Goal: Information Seeking & Learning: Learn about a topic

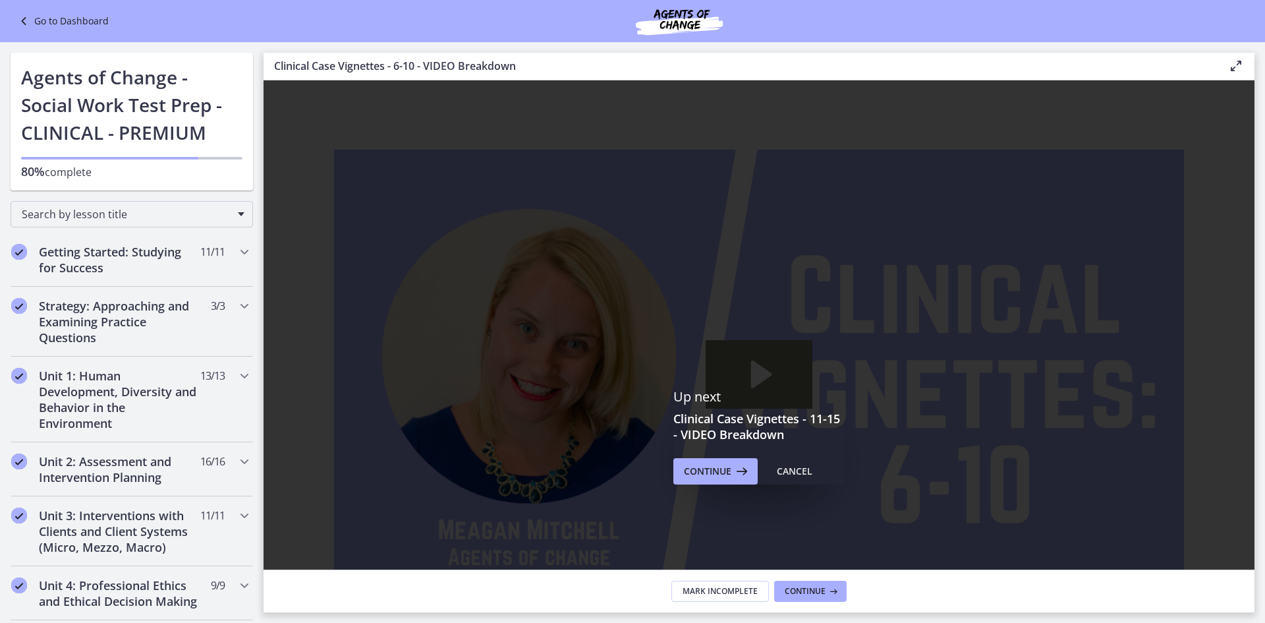
scroll to position [461, 0]
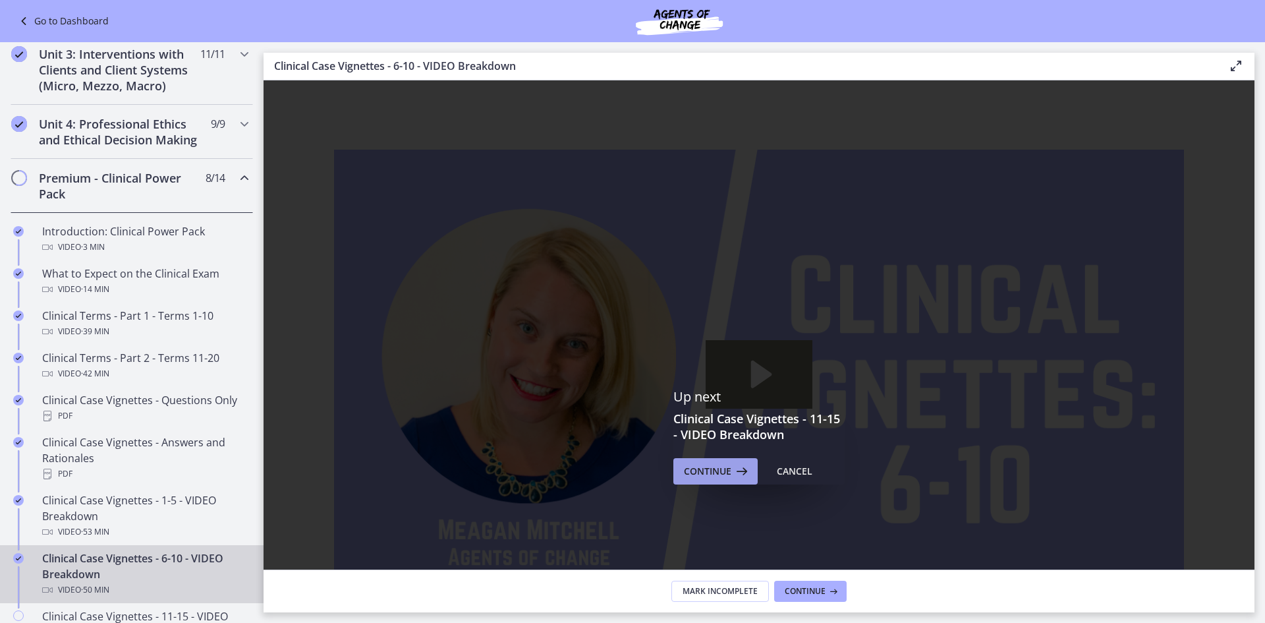
click at [722, 462] on button "Continue" at bounding box center [715, 471] width 84 height 26
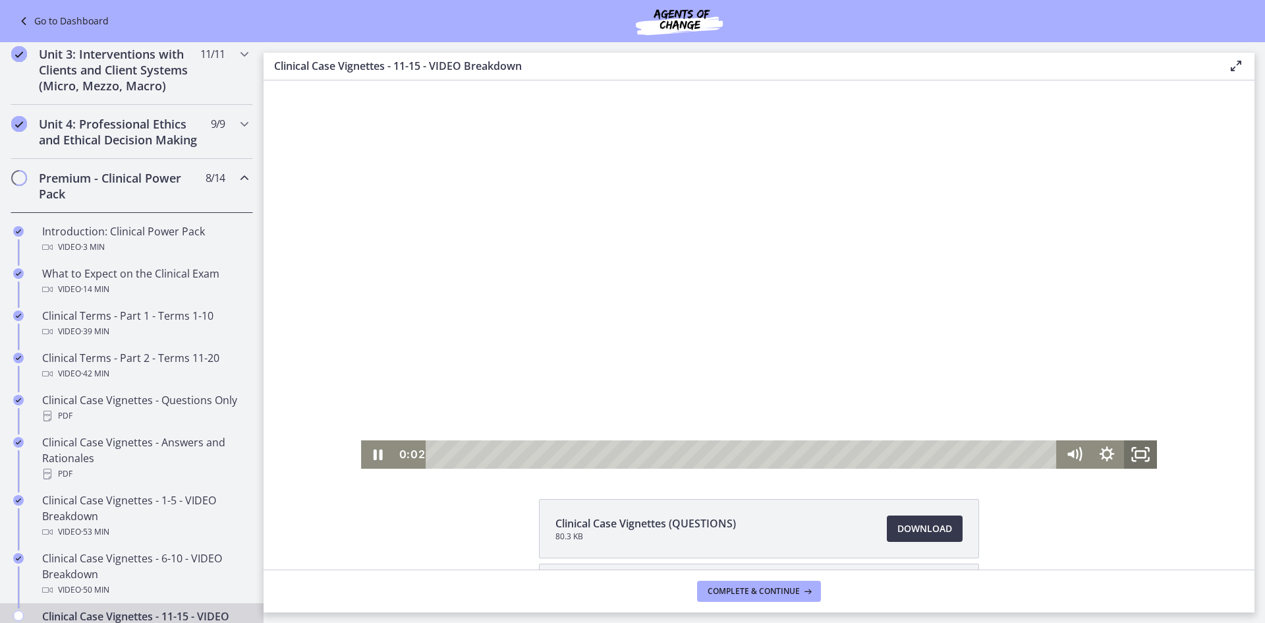
drag, startPoint x: 1142, startPoint y: 445, endPoint x: 1405, endPoint y: 583, distance: 297.3
click at [1142, 445] on icon "Fullscreen" at bounding box center [1140, 454] width 33 height 28
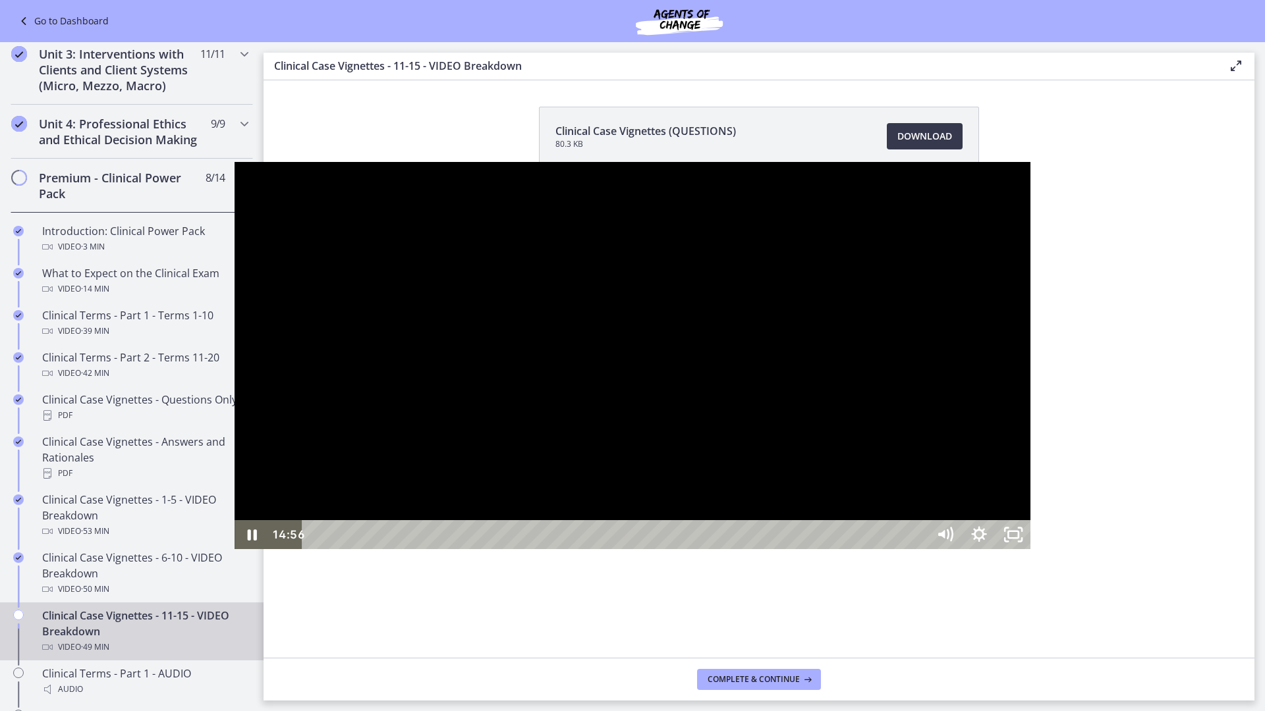
click at [235, 550] on div at bounding box center [633, 356] width 796 height 388
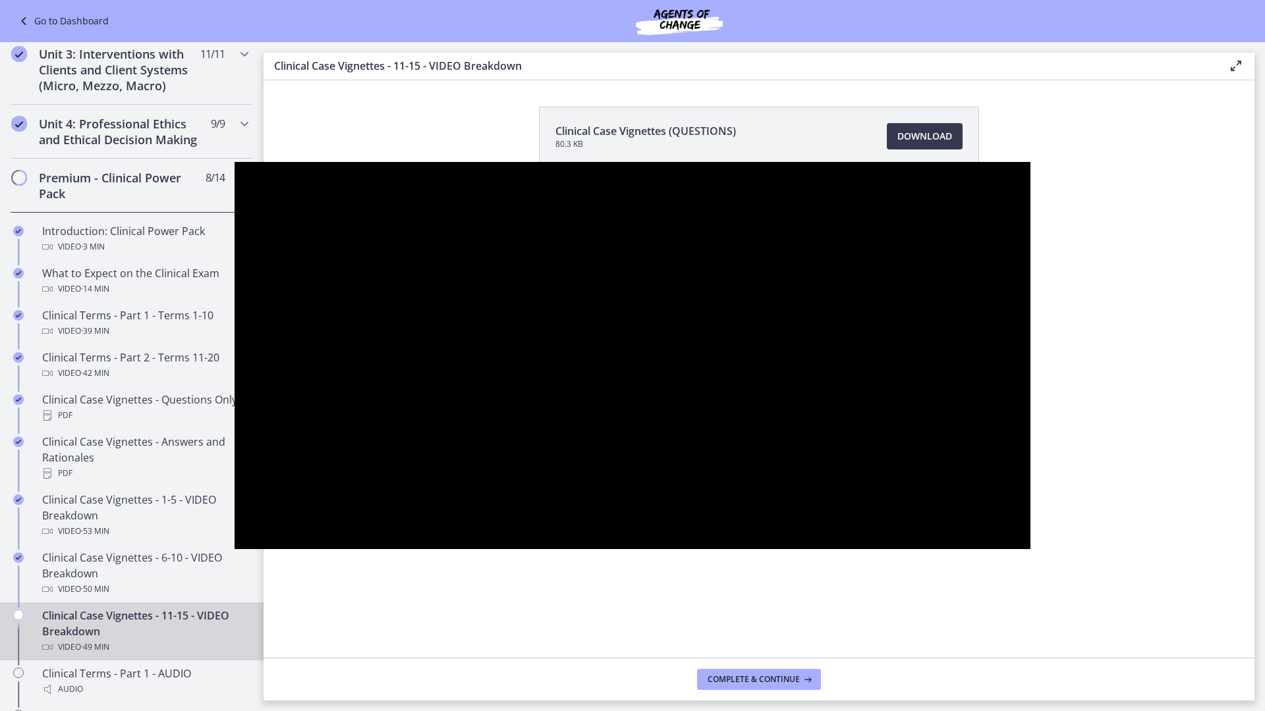
click at [235, 550] on div at bounding box center [633, 356] width 796 height 388
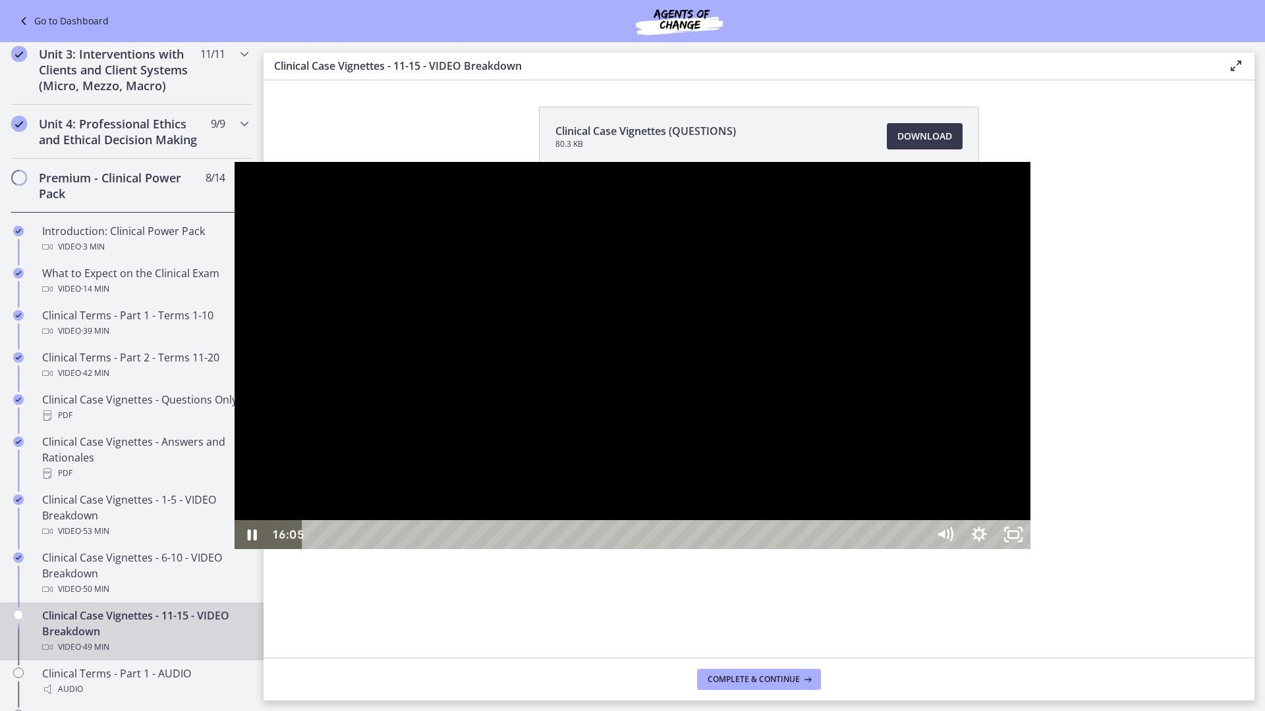
click at [1030, 550] on div at bounding box center [633, 356] width 796 height 388
click at [1034, 553] on icon "Unfullscreen" at bounding box center [1013, 535] width 41 height 35
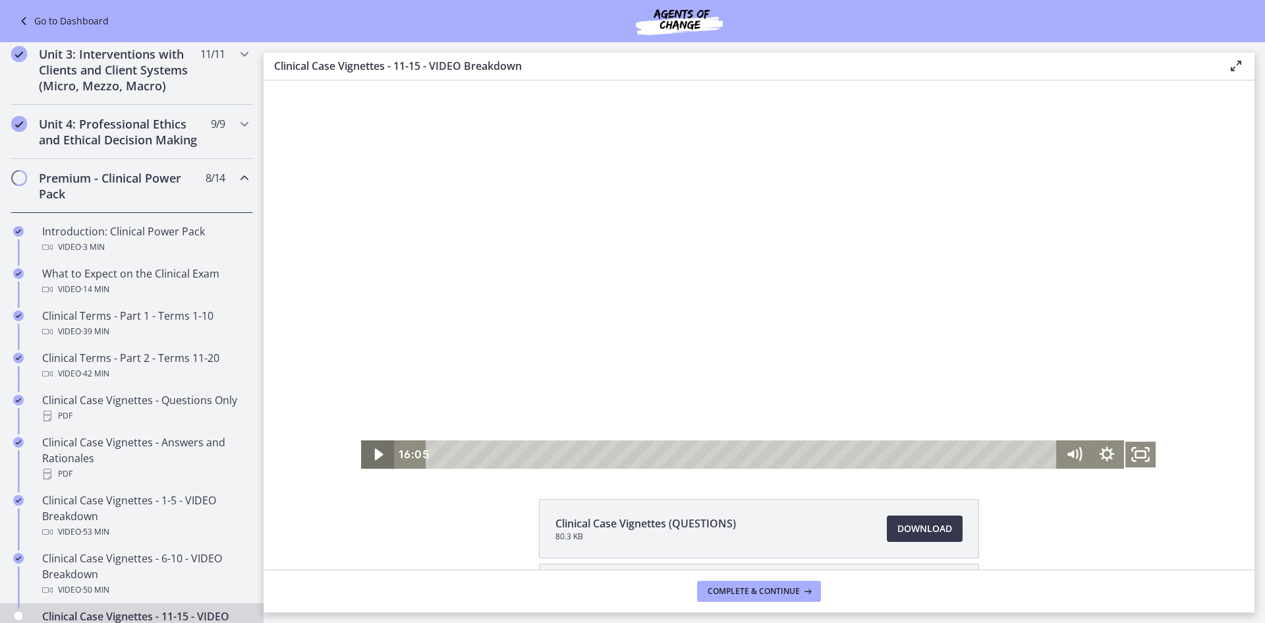
click at [375, 450] on icon "Play Video" at bounding box center [379, 455] width 9 height 12
drag, startPoint x: 1137, startPoint y: 453, endPoint x: 1401, endPoint y: 591, distance: 297.9
click at [1138, 453] on icon "Fullscreen" at bounding box center [1140, 454] width 33 height 28
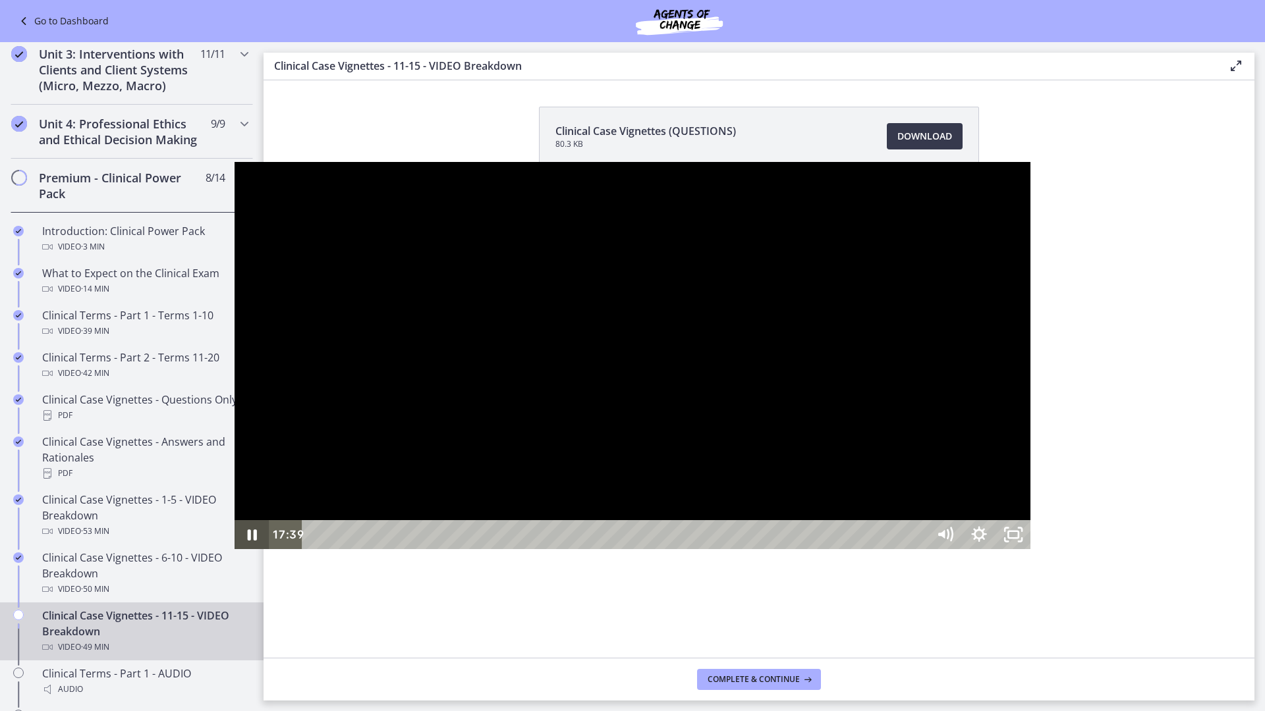
click at [247, 541] on icon "Pause" at bounding box center [251, 535] width 9 height 11
